Goal: Information Seeking & Learning: Learn about a topic

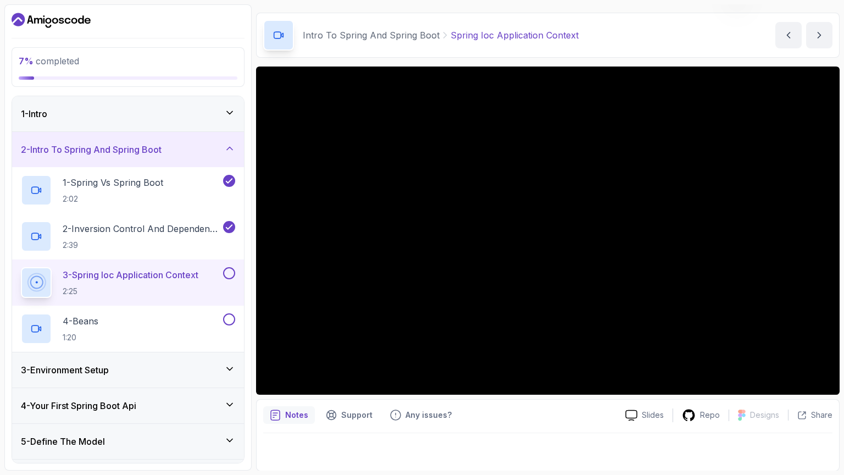
scroll to position [101, 0]
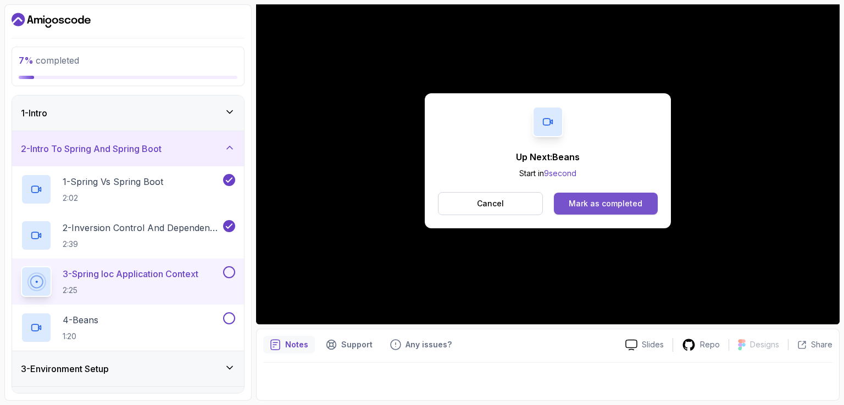
click at [629, 196] on button "Mark as completed" at bounding box center [606, 204] width 104 height 22
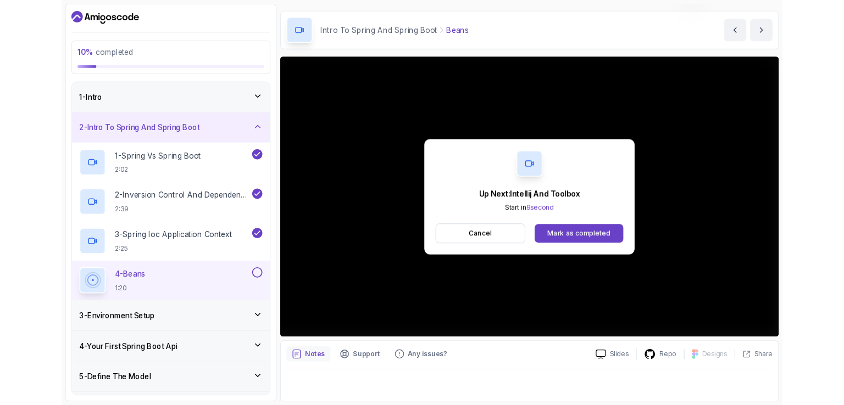
scroll to position [101, 0]
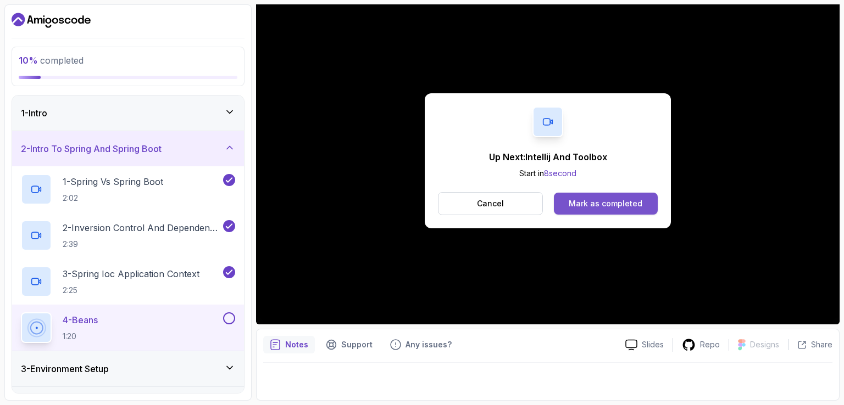
click at [642, 205] on button "Mark as completed" at bounding box center [606, 204] width 104 height 22
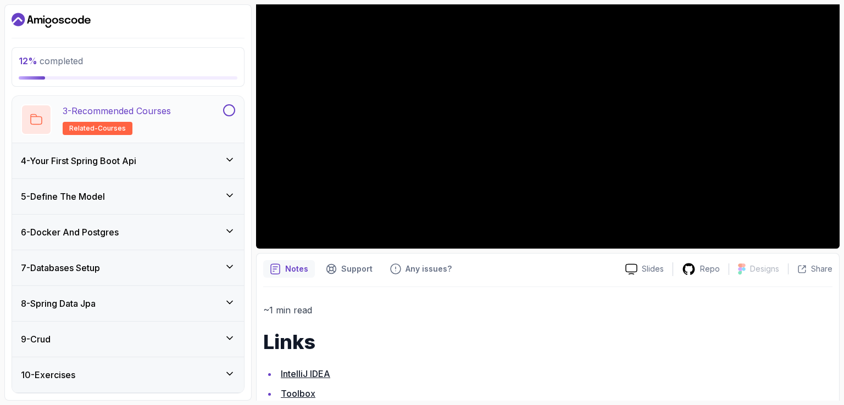
scroll to position [222, 0]
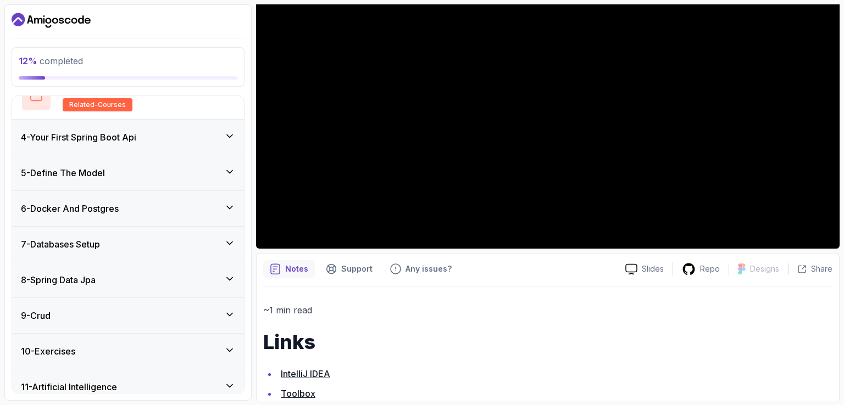
click at [209, 197] on div "6 - Docker And Postgres" at bounding box center [128, 208] width 232 height 35
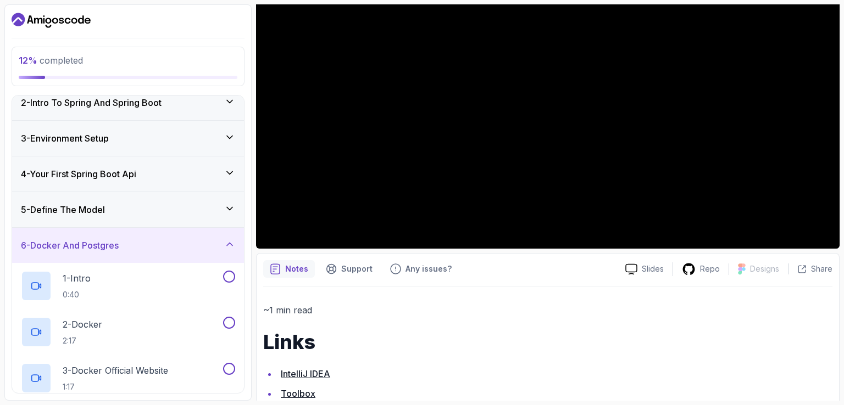
scroll to position [46, 0]
click at [232, 202] on div "5 - Define The Model" at bounding box center [128, 210] width 232 height 35
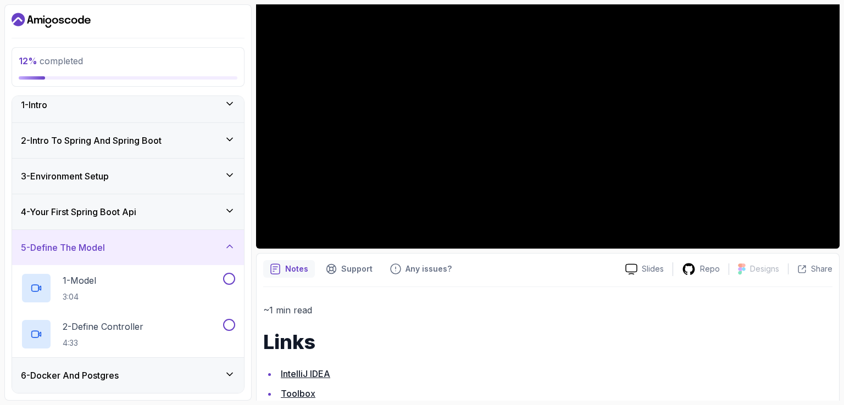
scroll to position [0, 0]
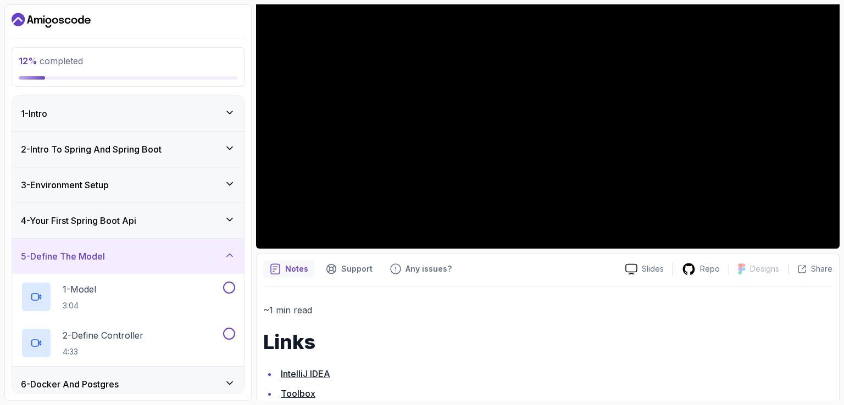
click at [224, 212] on div "4 - Your First Spring Boot Api" at bounding box center [128, 220] width 232 height 35
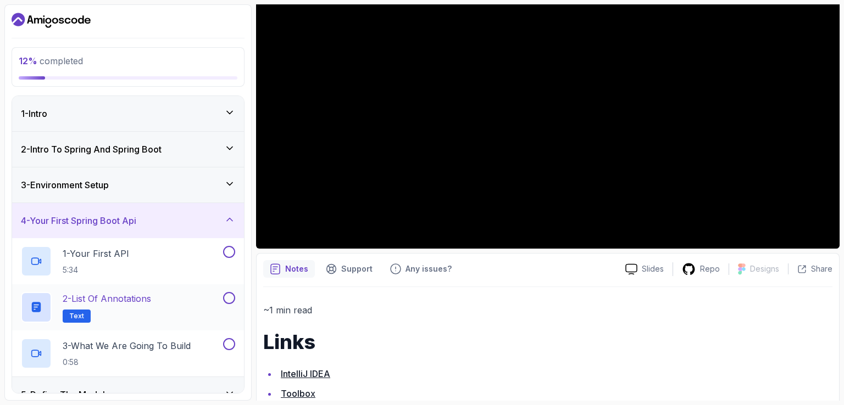
click at [71, 312] on span "Text" at bounding box center [76, 316] width 15 height 9
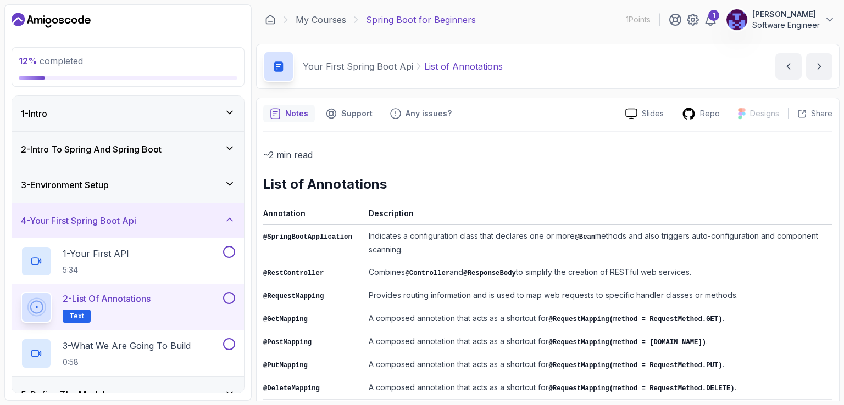
click at [98, 159] on div "2 - Intro To Spring And Spring Boot" at bounding box center [128, 149] width 232 height 35
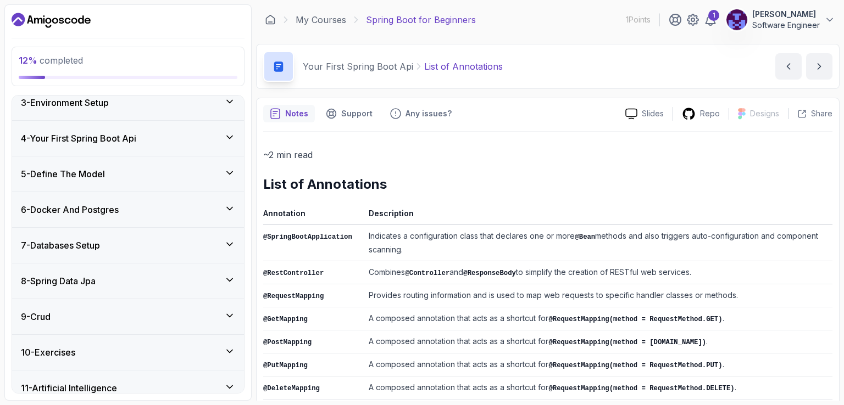
scroll to position [313, 0]
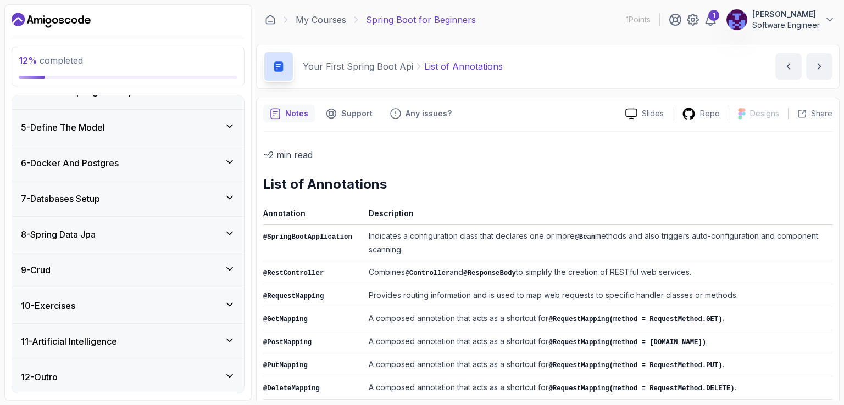
click at [157, 368] on div "12 - Outro" at bounding box center [128, 377] width 232 height 35
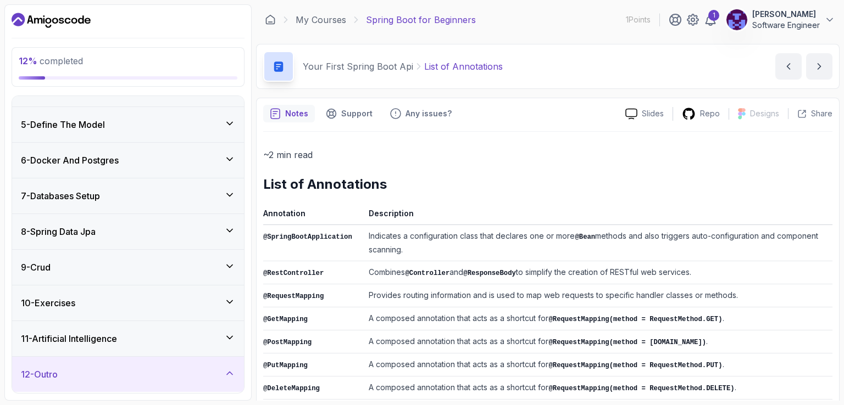
scroll to position [112, 0]
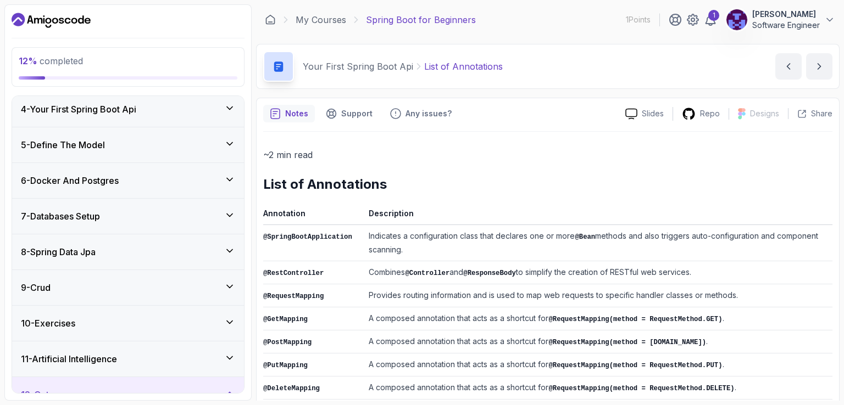
click at [165, 353] on div "11 - Artificial Intelligence" at bounding box center [128, 359] width 214 height 13
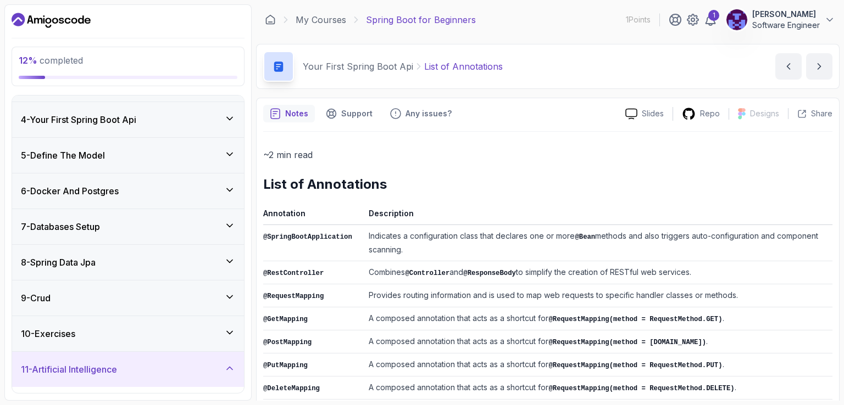
scroll to position [101, 0]
click at [125, 269] on div "8 - Spring Data Jpa" at bounding box center [128, 262] width 232 height 35
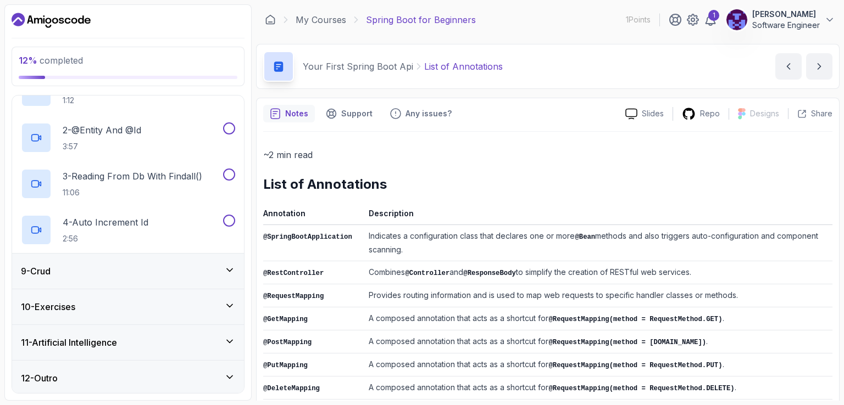
scroll to position [313, 0]
click at [142, 278] on div "9 - Crud" at bounding box center [128, 270] width 232 height 35
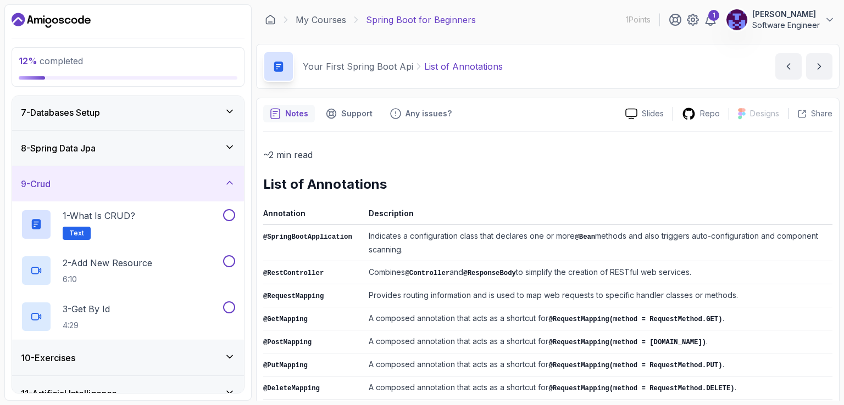
scroll to position [221, 0]
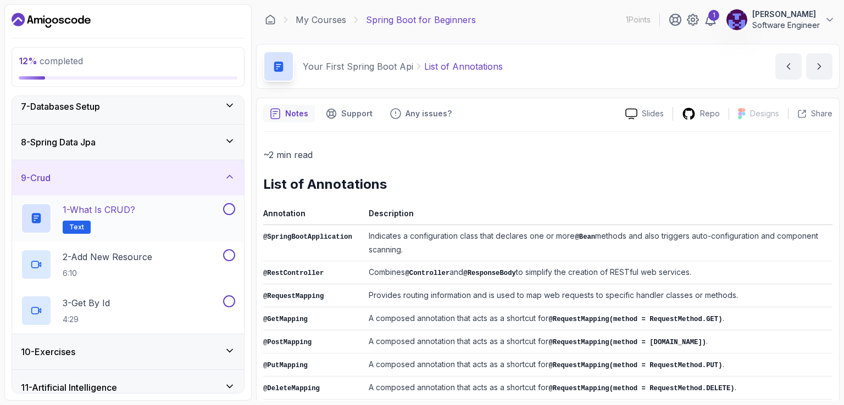
click at [80, 231] on p "Text" at bounding box center [77, 227] width 28 height 13
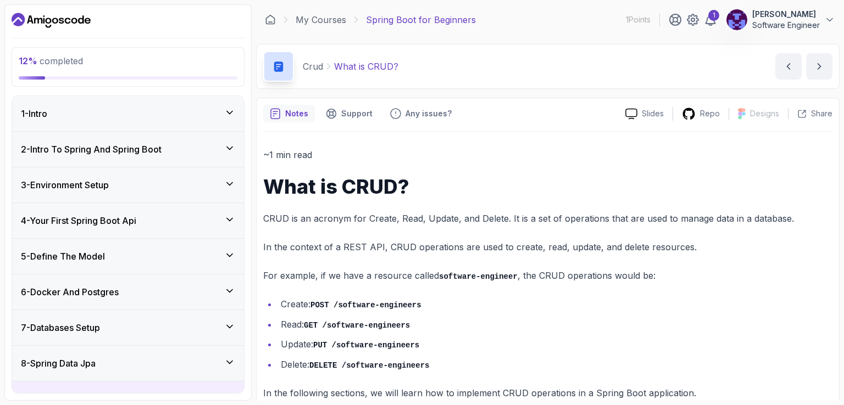
click at [163, 180] on div "3 - Environment Setup" at bounding box center [128, 185] width 214 height 13
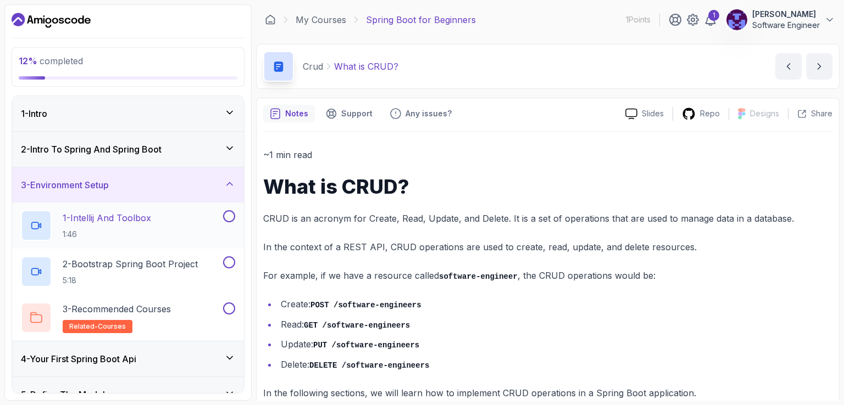
click at [192, 229] on div "1 - Intellij And Toolbox 1:46" at bounding box center [121, 225] width 200 height 31
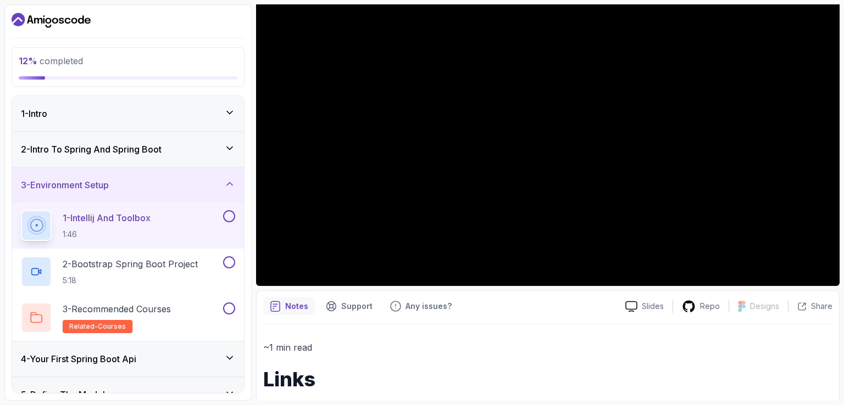
scroll to position [118, 0]
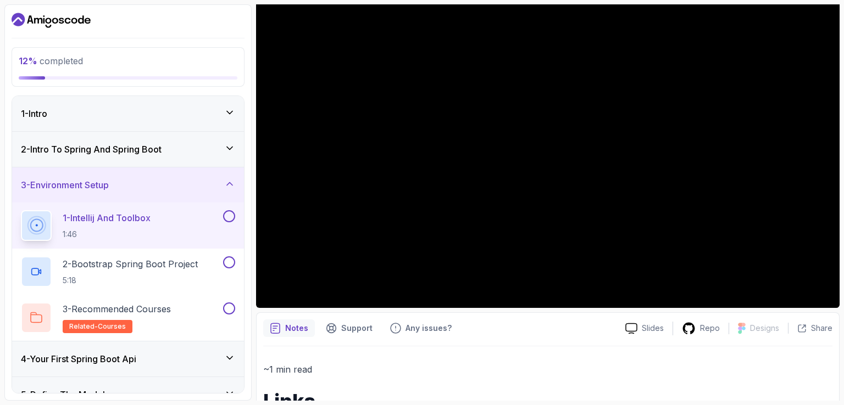
click at [21, 210] on button "1 - Intellij And Toolbox 1:46" at bounding box center [128, 225] width 214 height 31
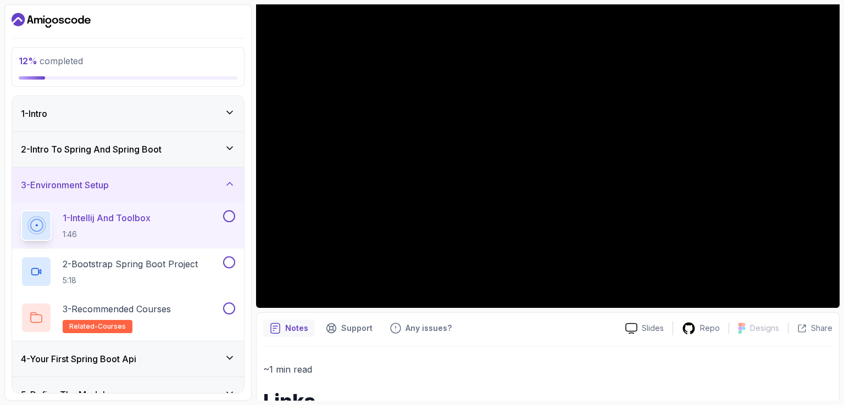
click at [21, 210] on button "1 - Intellij And Toolbox 1:46" at bounding box center [128, 225] width 214 height 31
